Goal: Transaction & Acquisition: Purchase product/service

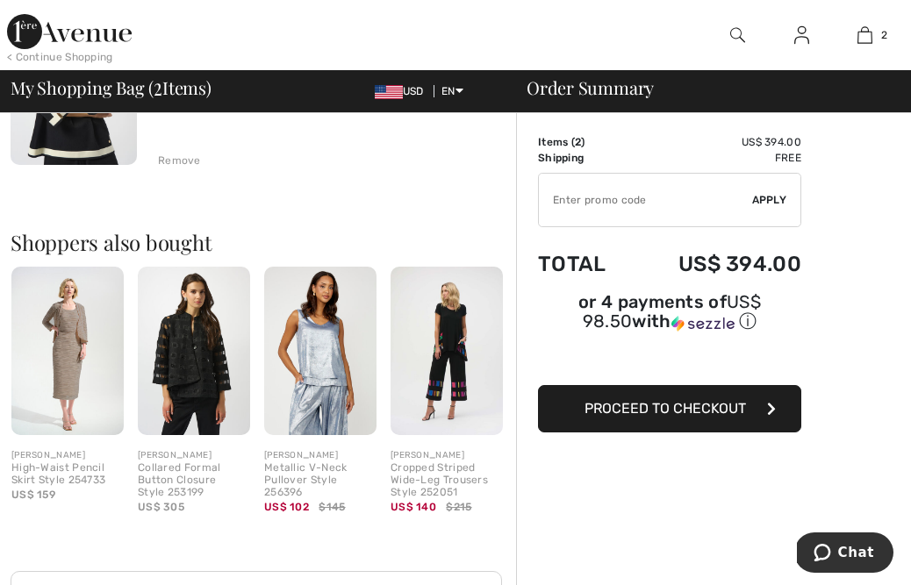
scroll to position [514, 0]
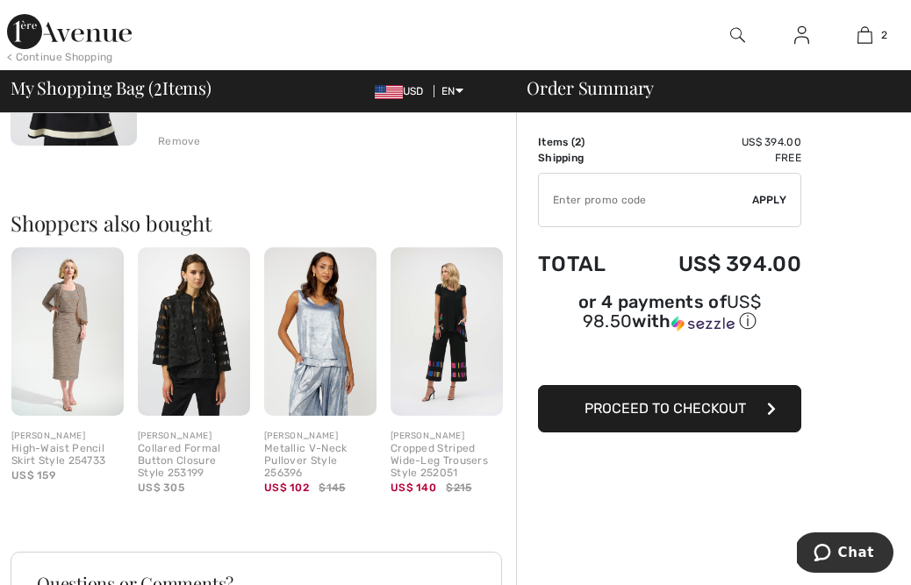
paste input "SUMMERVIP"
type input "SUMMERVIP"
click at [770, 200] on span "Apply" at bounding box center [769, 200] width 35 height 16
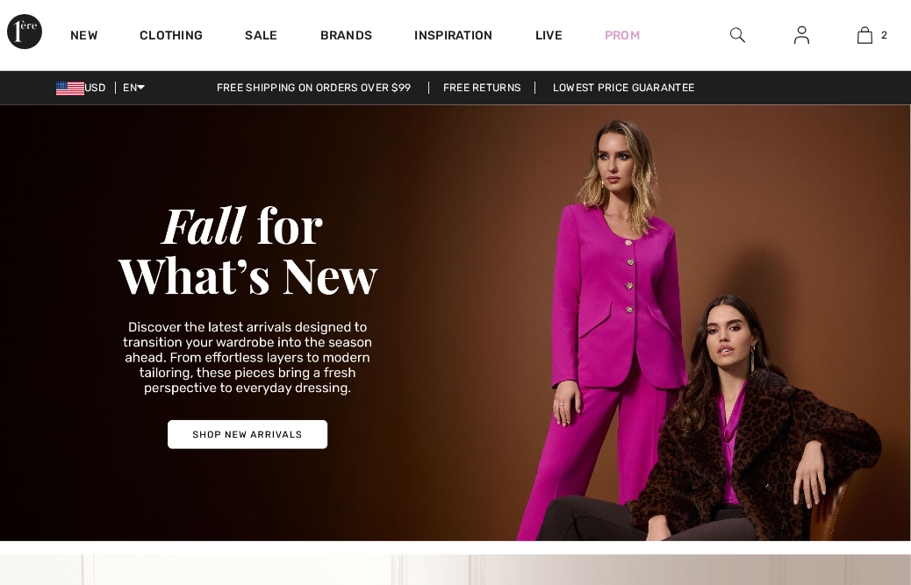
checkbox input "true"
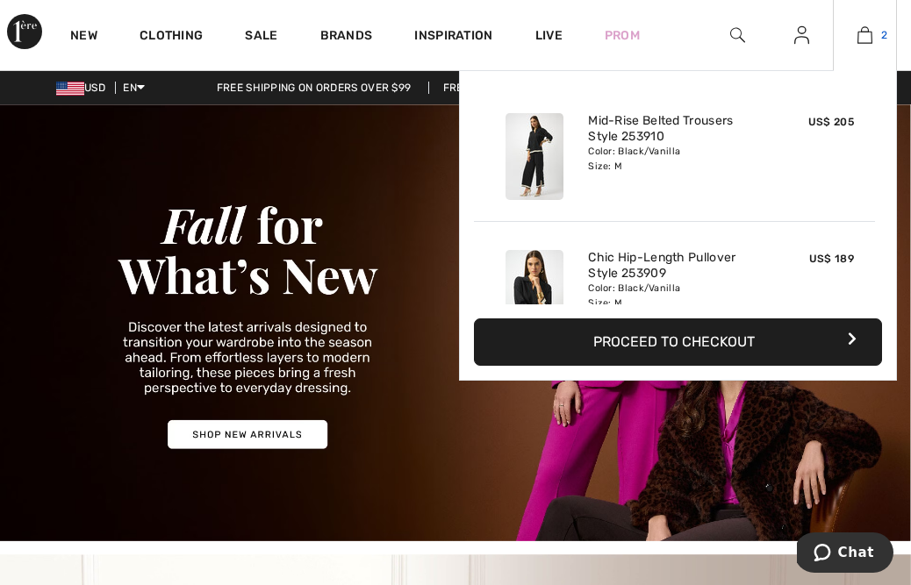
click at [872, 44] on img at bounding box center [864, 35] width 15 height 21
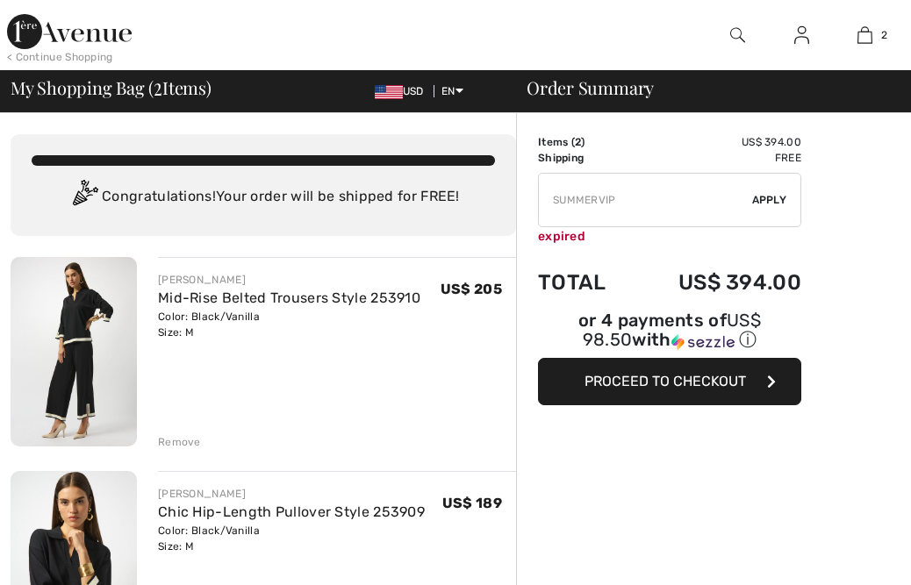
click at [626, 207] on input "TEXT" at bounding box center [645, 200] width 213 height 53
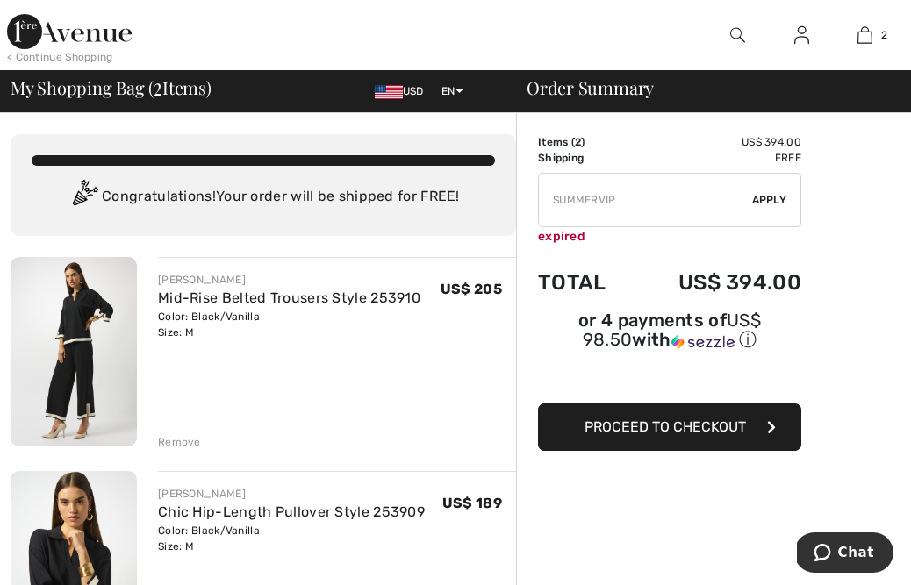
drag, startPoint x: 625, startPoint y: 209, endPoint x: 434, endPoint y: 187, distance: 191.6
paste input "EXTRA15"
click at [763, 203] on span "Apply" at bounding box center [769, 200] width 35 height 16
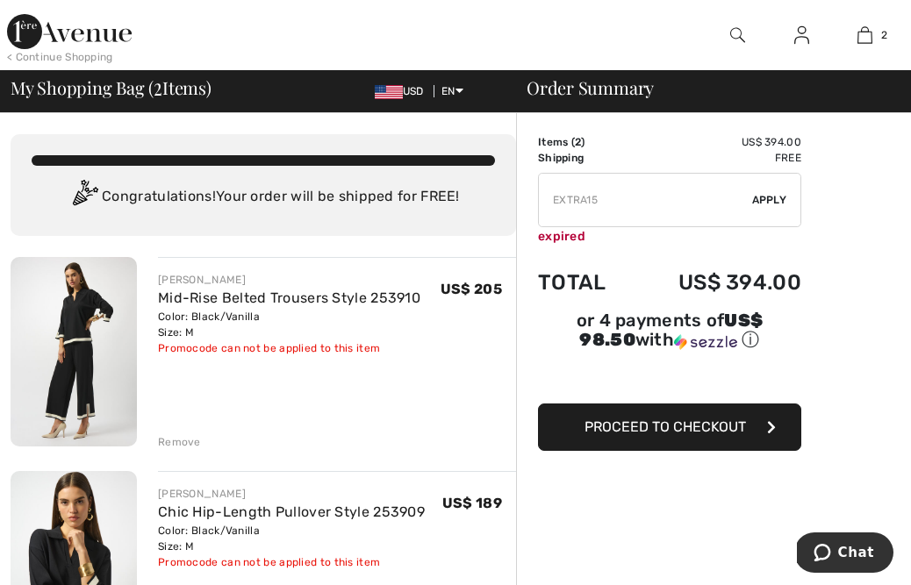
drag, startPoint x: 658, startPoint y: 193, endPoint x: 473, endPoint y: 179, distance: 185.6
drag, startPoint x: 606, startPoint y: 203, endPoint x: 484, endPoint y: 197, distance: 122.1
paste input "EXTRA1"
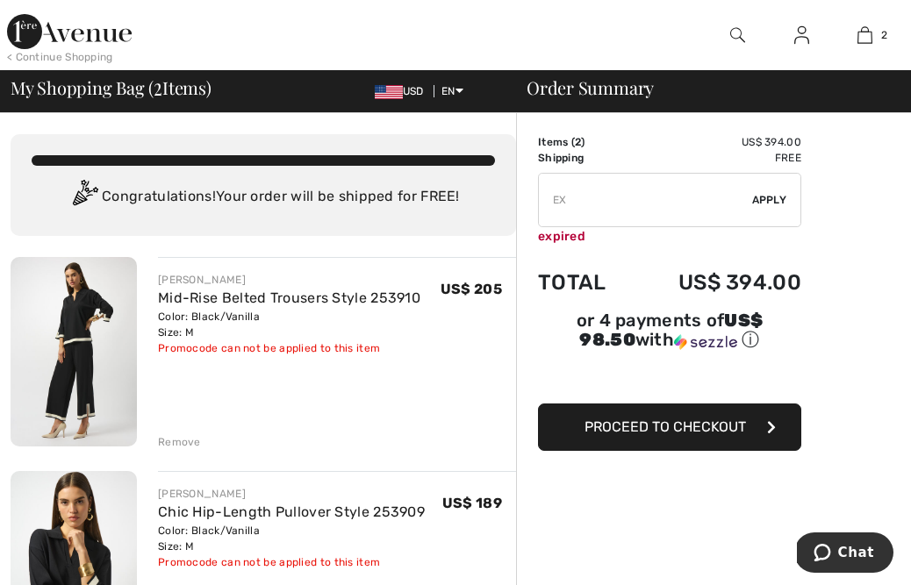
type input "E"
type input "B"
type input "NEW10"
click at [769, 197] on span "Apply" at bounding box center [769, 200] width 35 height 16
